Goal: Task Accomplishment & Management: Manage account settings

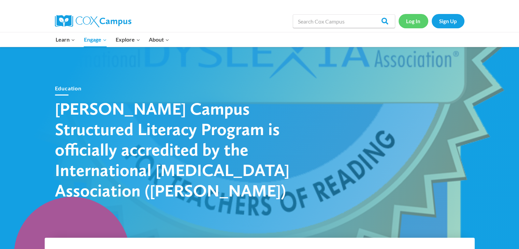
click at [419, 24] on link "Log In" at bounding box center [413, 21] width 30 height 14
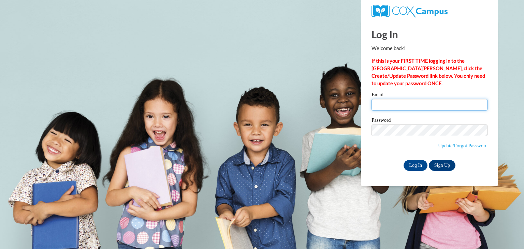
click at [390, 99] on input "Email" at bounding box center [429, 105] width 116 height 12
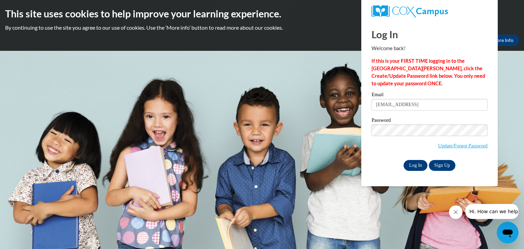
type input "bullockp1975@gmail.comb"
click at [416, 164] on input "Log In" at bounding box center [415, 165] width 24 height 11
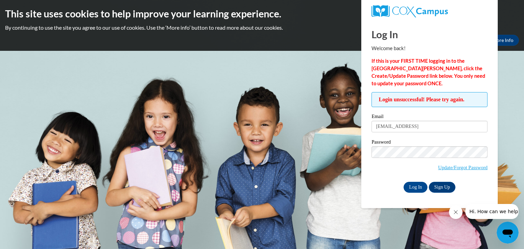
click at [416, 164] on span "Update/Forgot Password" at bounding box center [429, 160] width 116 height 28
click at [393, 158] on span "Update/Forgot Password" at bounding box center [429, 160] width 116 height 28
click at [418, 185] on input "Log In" at bounding box center [415, 187] width 24 height 11
click at [403, 182] on input "Log In" at bounding box center [415, 187] width 24 height 11
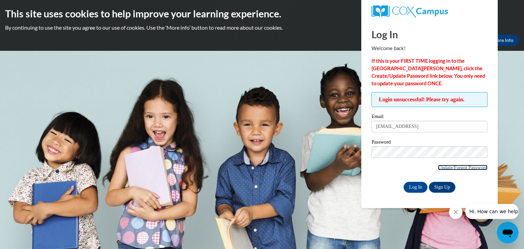
click at [462, 167] on link "Update/Forgot Password" at bounding box center [462, 167] width 49 height 5
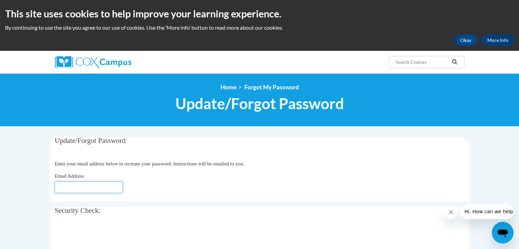
click at [67, 187] on input "Email Address" at bounding box center [89, 187] width 68 height 12
type input "bullockp1975@gmail.com"
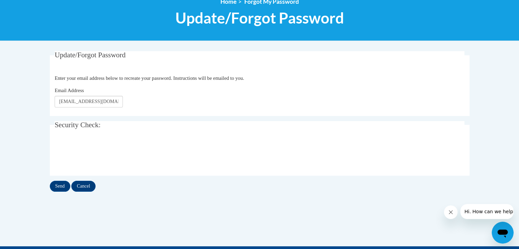
scroll to position [86, 0]
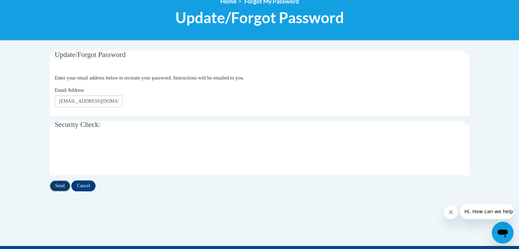
click at [56, 186] on input "Send" at bounding box center [60, 185] width 20 height 11
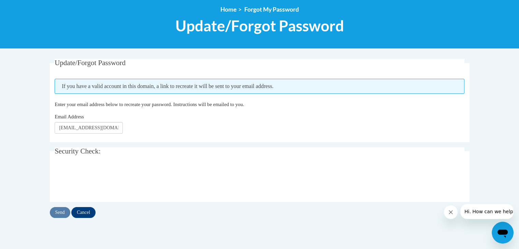
scroll to position [79, 0]
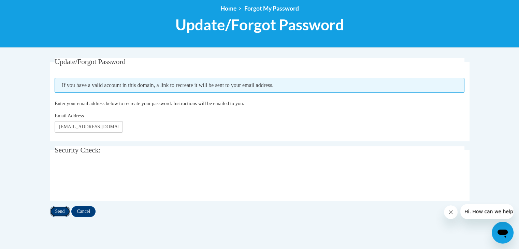
click at [63, 210] on input "Send" at bounding box center [60, 211] width 20 height 11
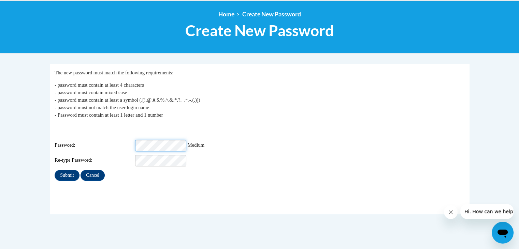
scroll to position [73, 0]
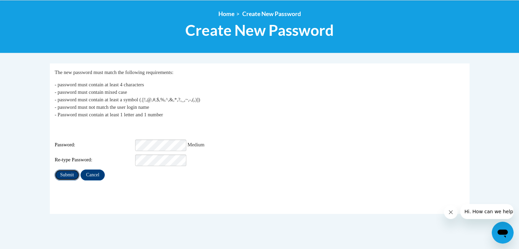
click at [68, 171] on input "Submit" at bounding box center [67, 174] width 25 height 11
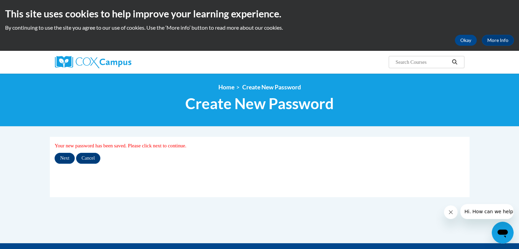
click at [67, 149] on div "My Password Your new password has been saved. Please click next to continue. Ne…" at bounding box center [260, 153] width 410 height 22
click at [67, 159] on input "Next" at bounding box center [65, 158] width 20 height 11
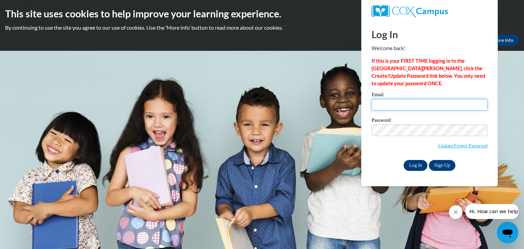
type input "bullockp1975@gmail.com"
click at [421, 168] on input "Log In" at bounding box center [415, 165] width 24 height 11
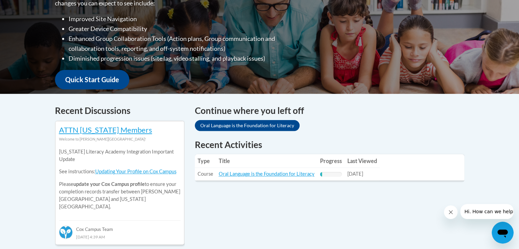
scroll to position [196, 0]
click at [253, 176] on link "Oral Language is the Foundation for Literacy" at bounding box center [267, 174] width 96 height 6
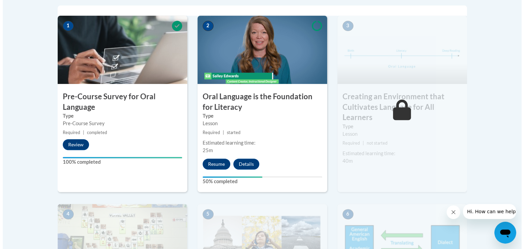
scroll to position [223, 0]
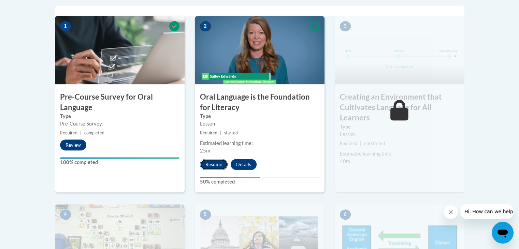
click at [210, 163] on button "Resume" at bounding box center [214, 164] width 28 height 11
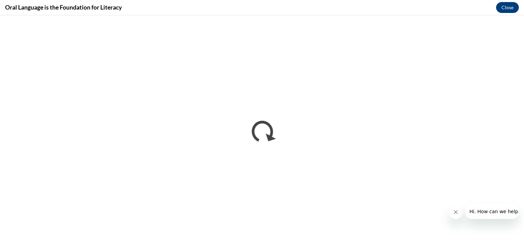
scroll to position [0, 0]
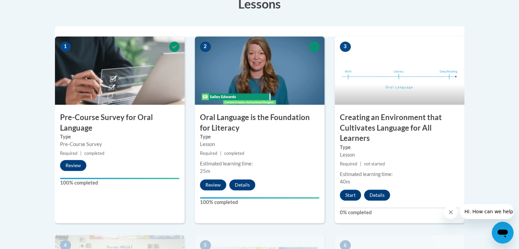
scroll to position [203, 0]
